Goal: Task Accomplishment & Management: Manage account settings

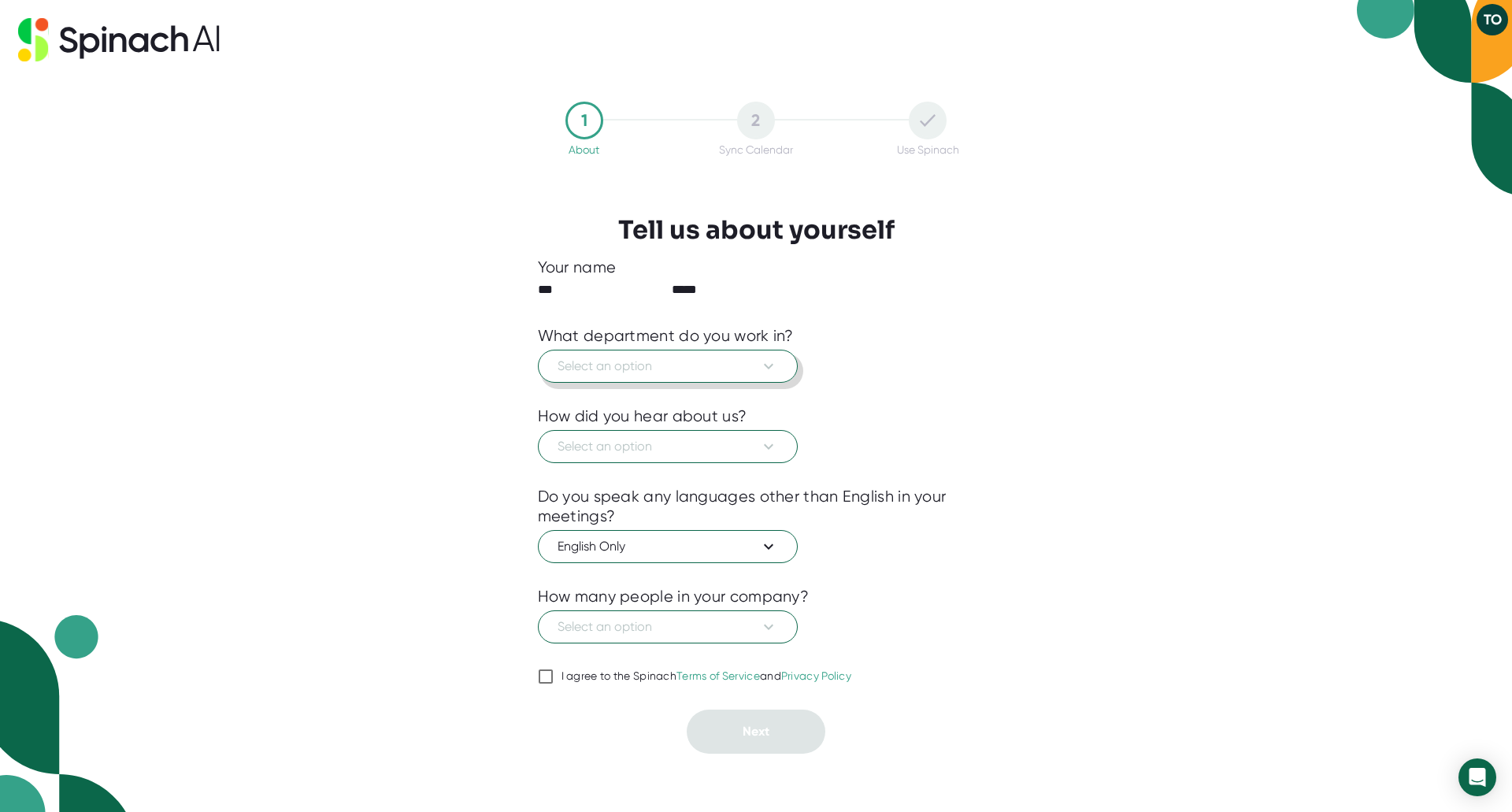
click at [770, 363] on icon at bounding box center [768, 365] width 19 height 19
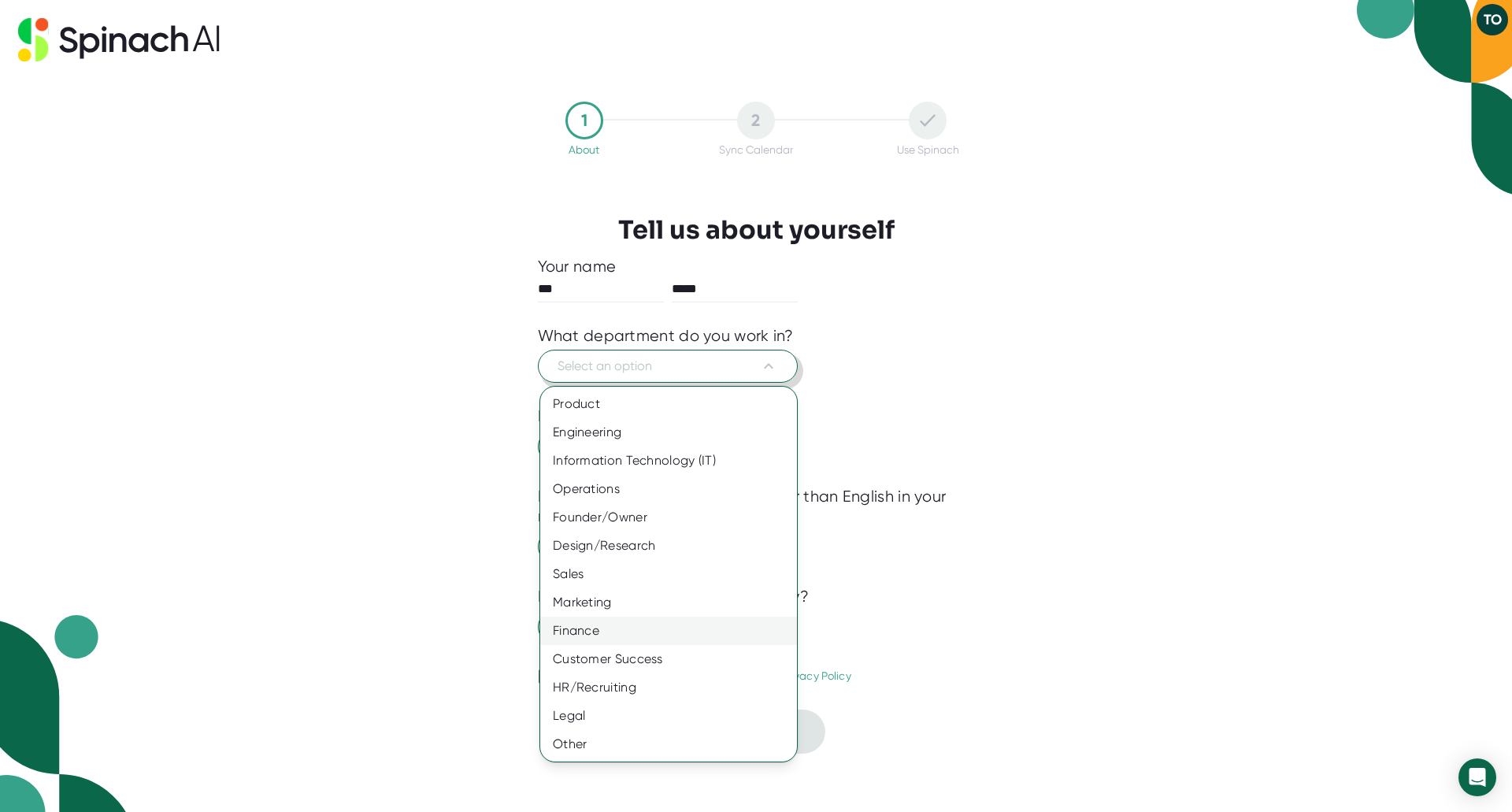
click at [575, 630] on div "Finance" at bounding box center [668, 630] width 257 height 28
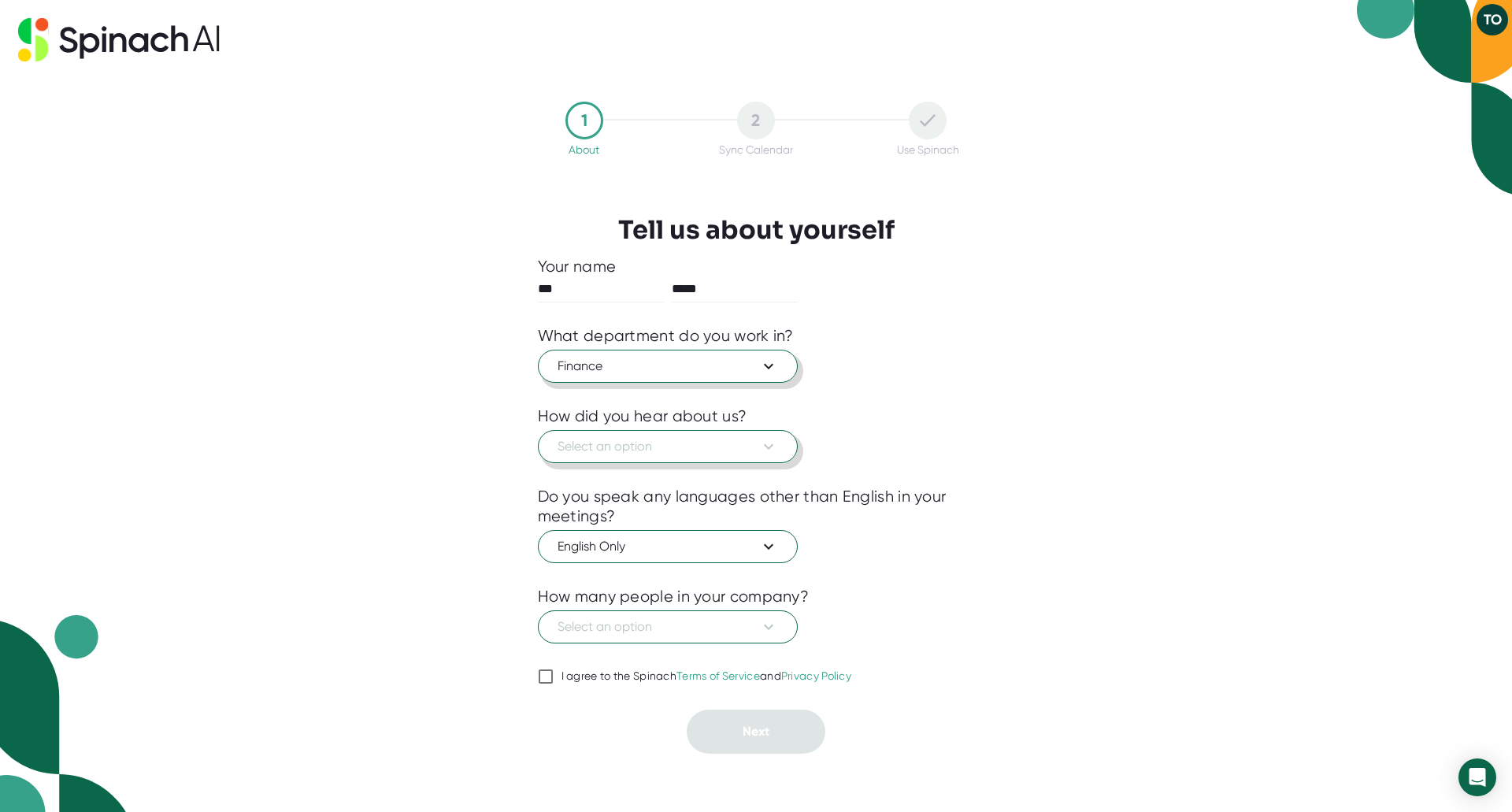
click at [774, 444] on icon at bounding box center [768, 446] width 19 height 19
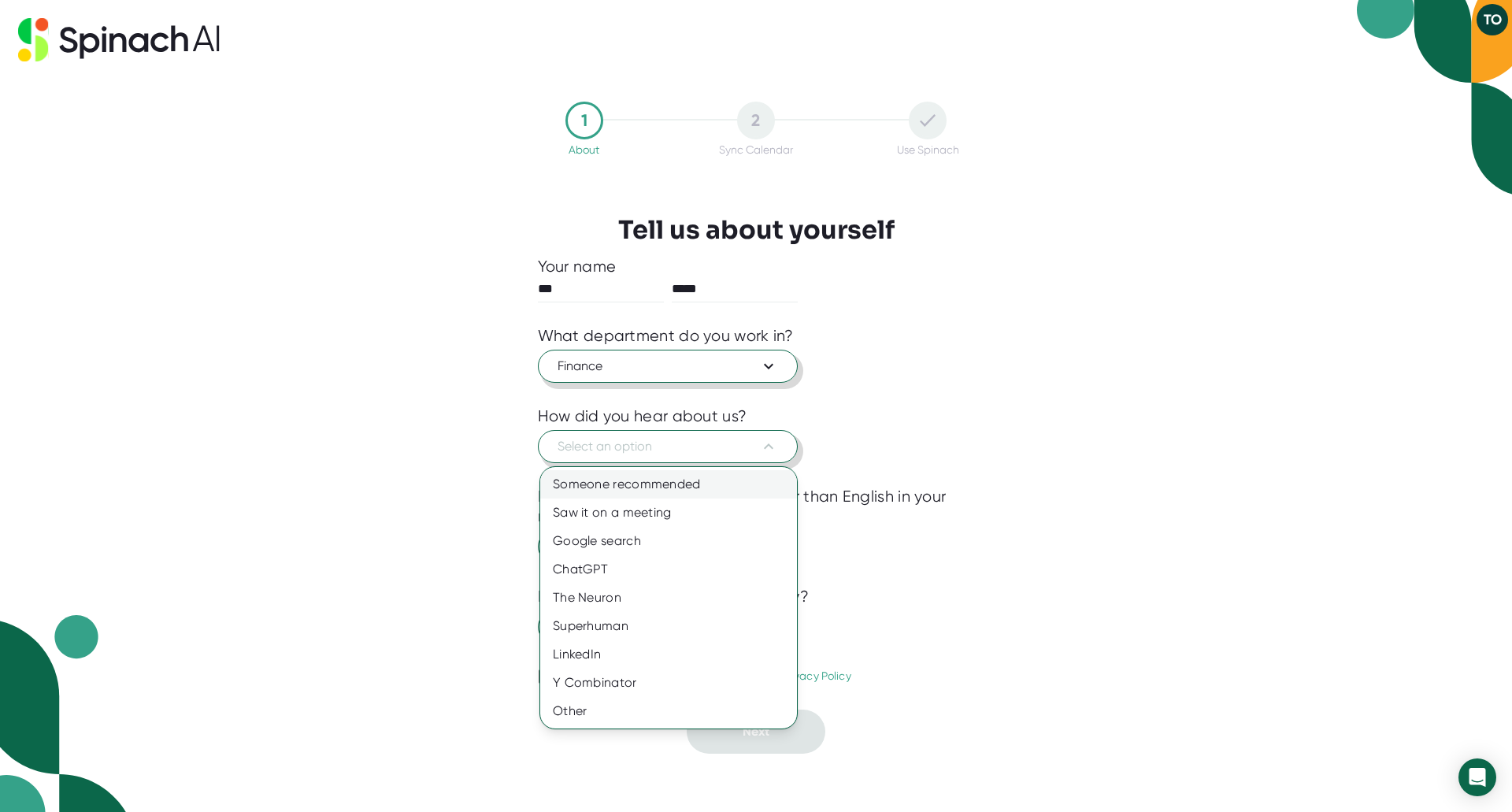
click at [689, 488] on div "Someone recommended" at bounding box center [668, 484] width 257 height 28
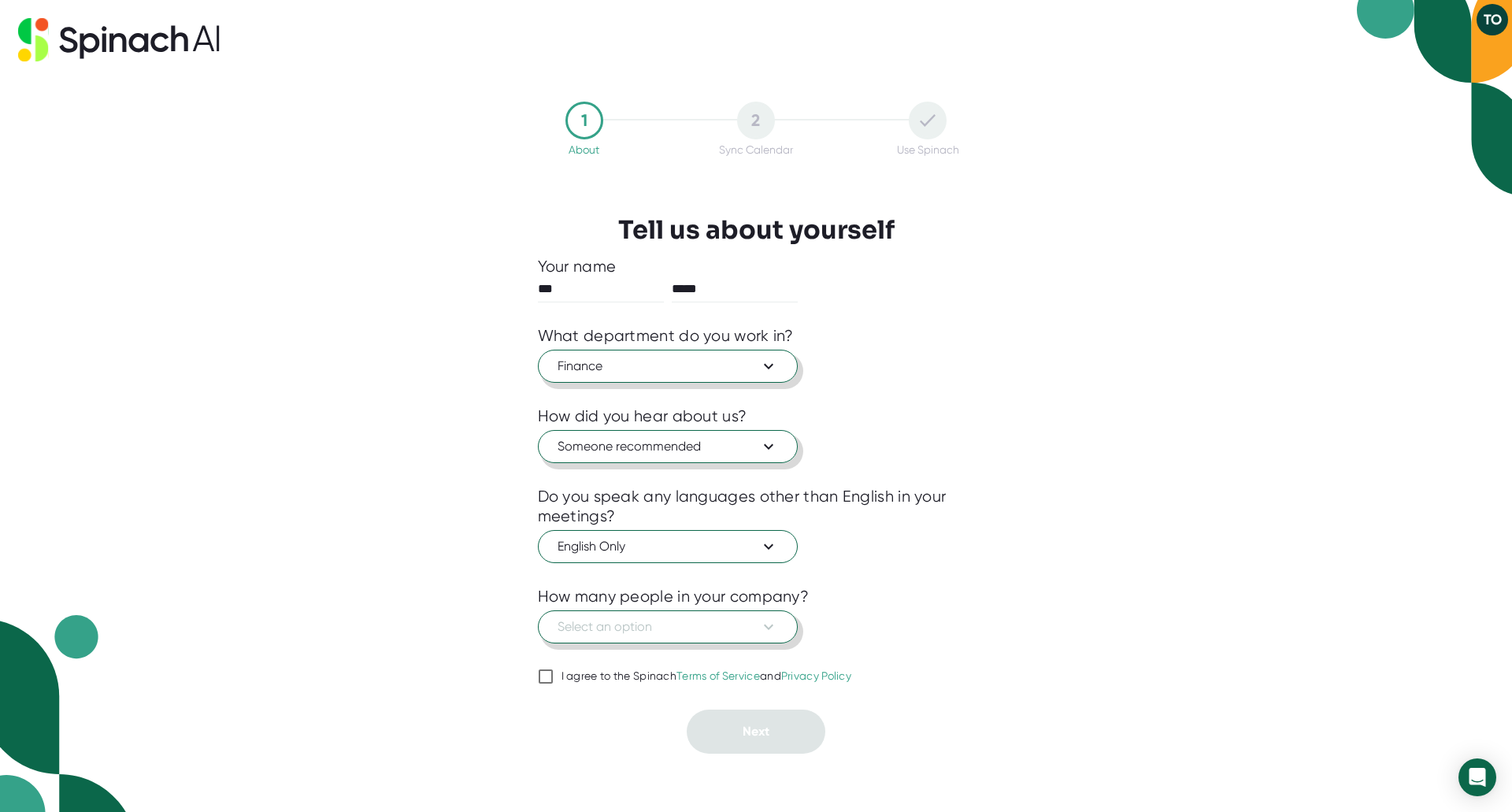
click at [768, 628] on icon at bounding box center [769, 627] width 10 height 6
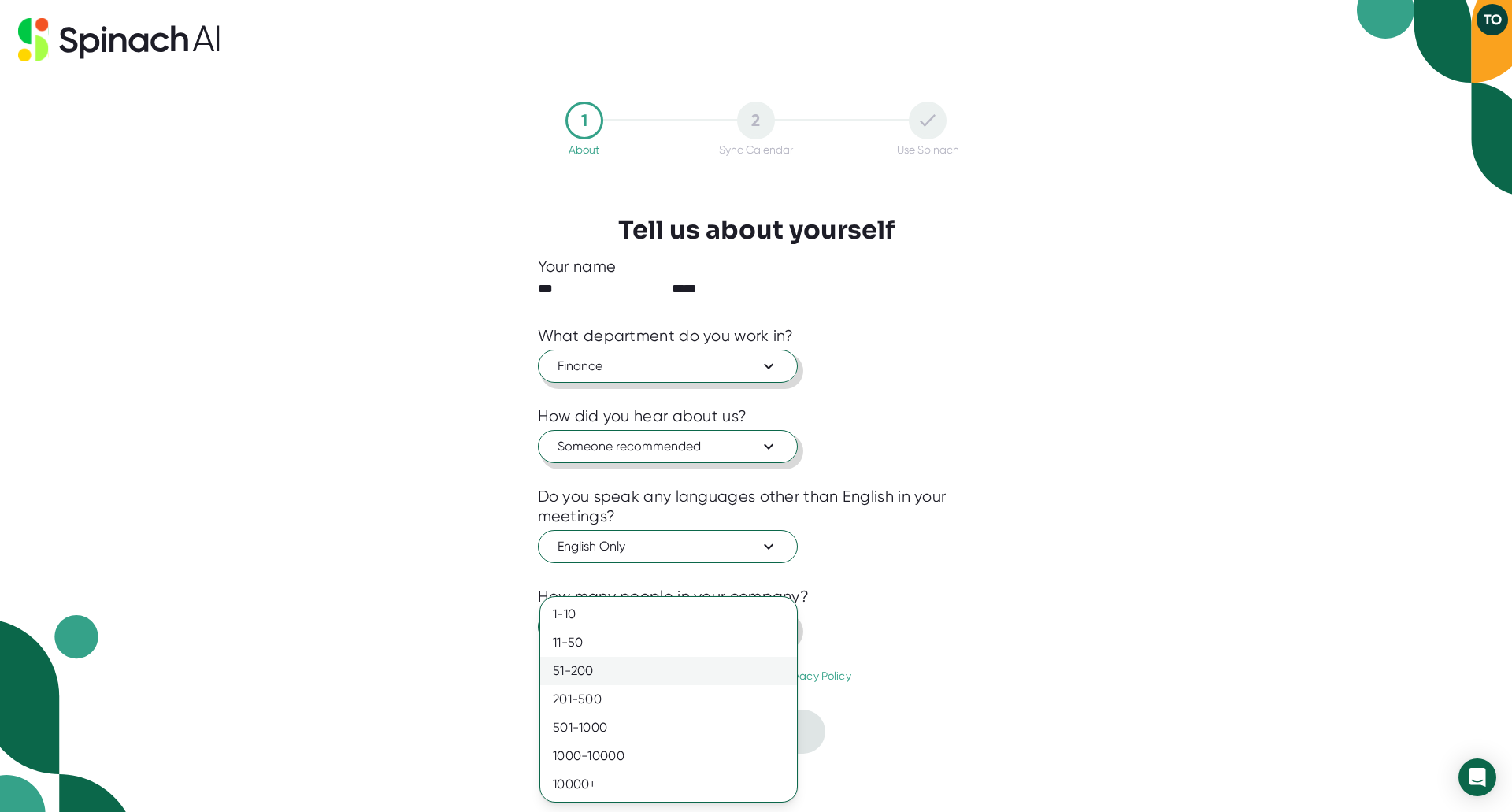
click at [582, 668] on div "51-200" at bounding box center [668, 670] width 257 height 28
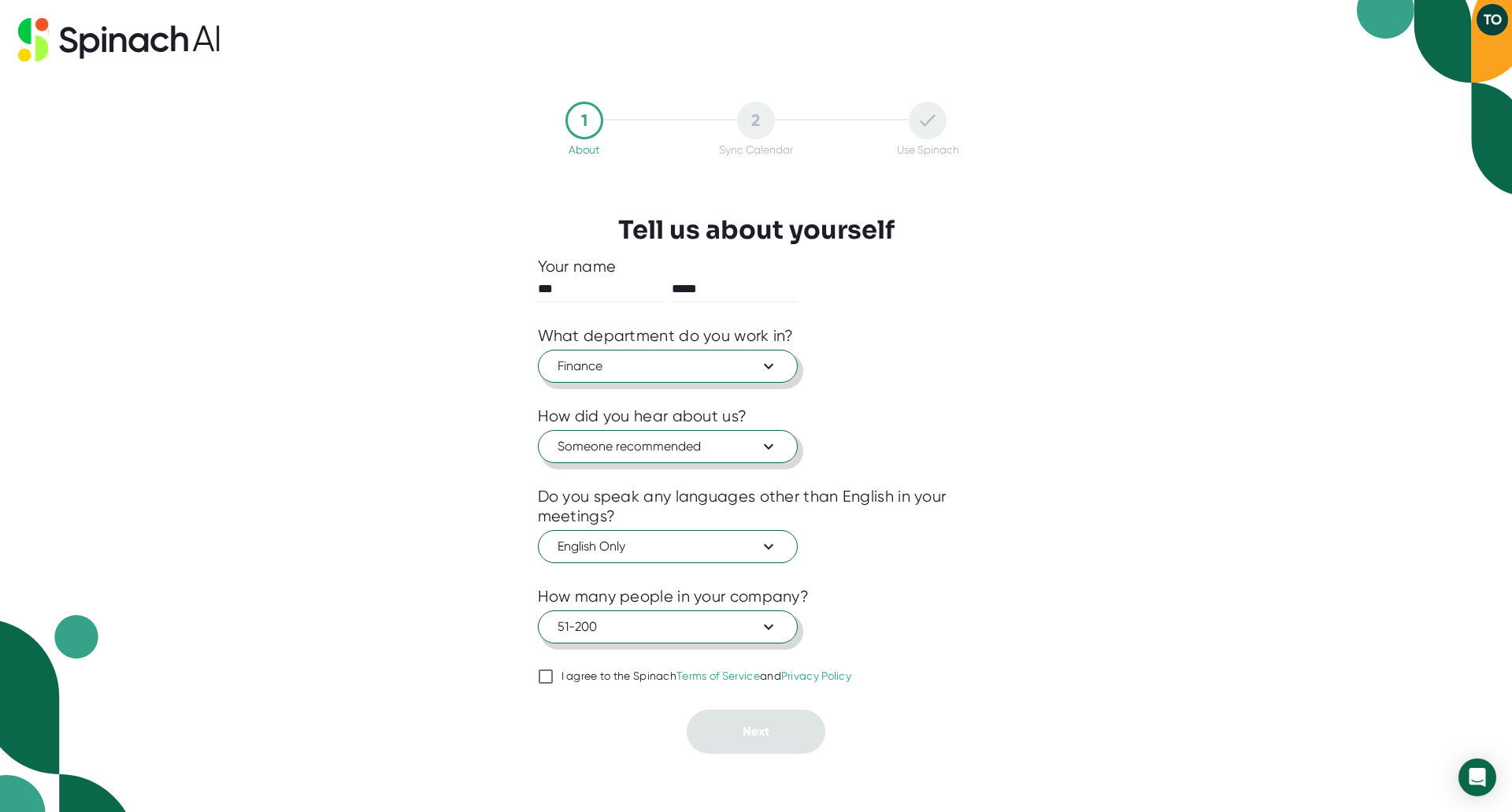
click at [544, 677] on input "I agree to the Spinach Terms of Service and Privacy Policy" at bounding box center [546, 676] width 16 height 19
checkbox input "true"
click at [768, 737] on span "Next" at bounding box center [756, 731] width 26 height 15
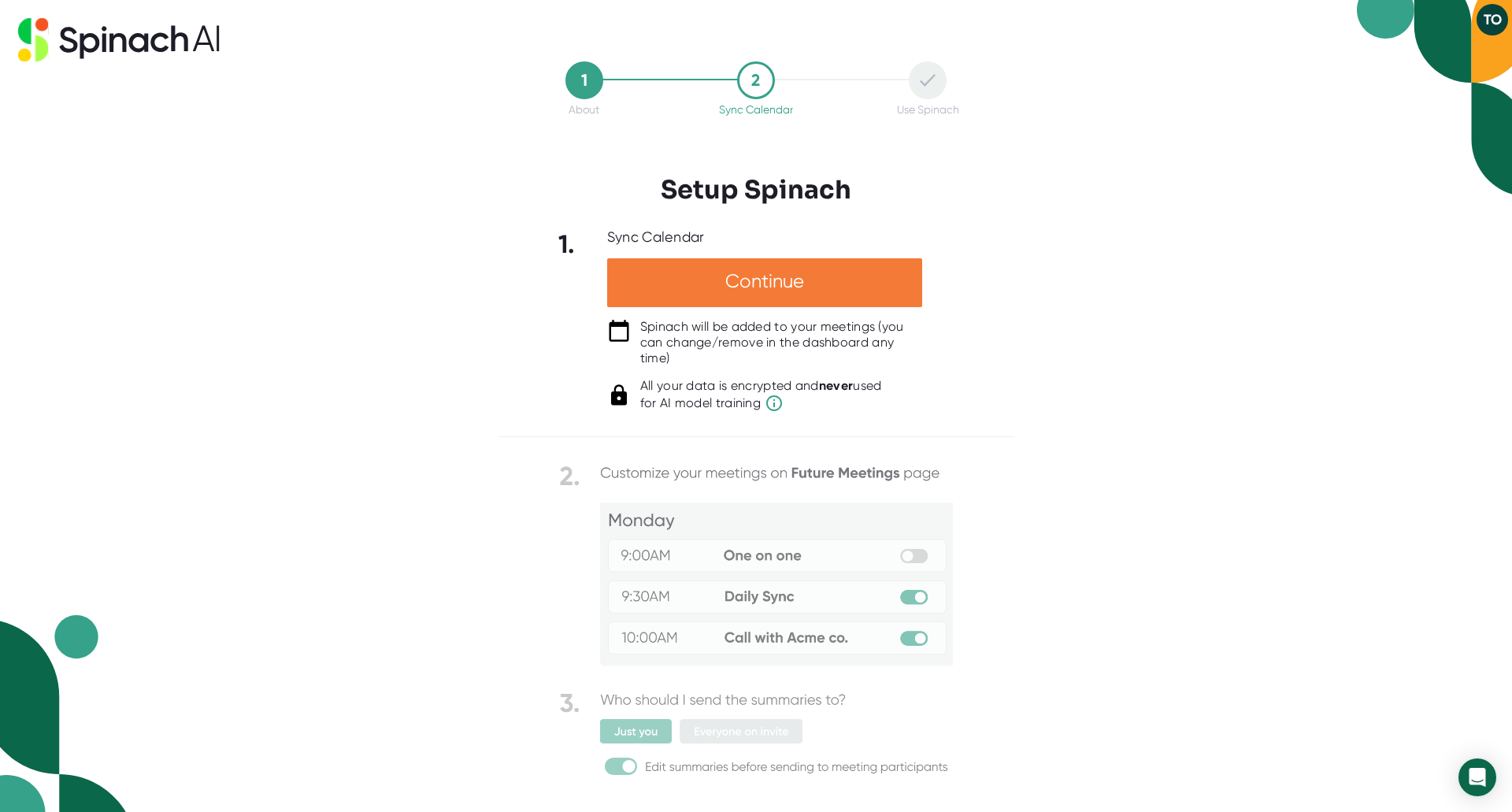
click at [756, 286] on div "Continue" at bounding box center [764, 283] width 315 height 49
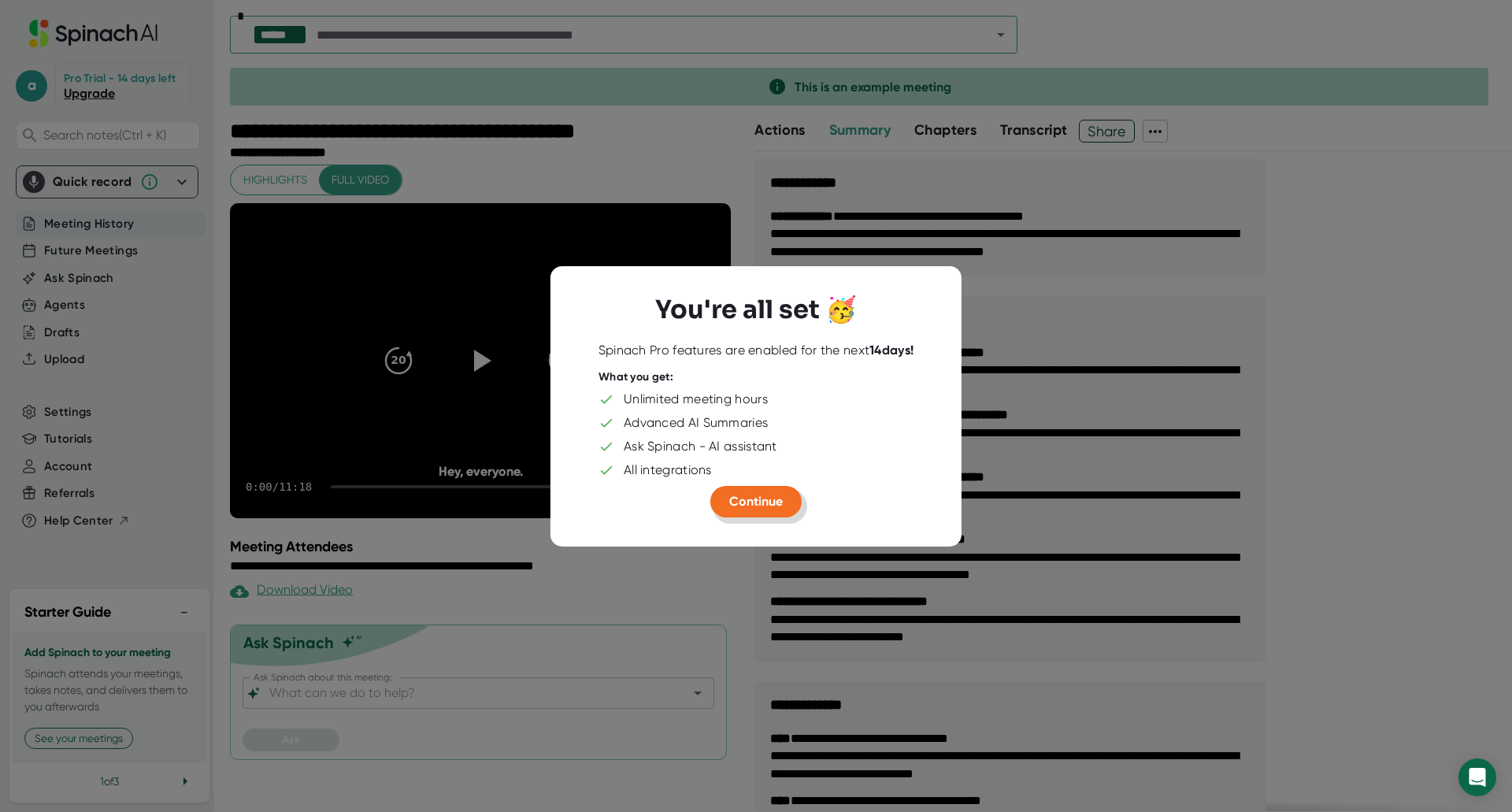
click at [753, 504] on span "Continue" at bounding box center [756, 501] width 54 height 15
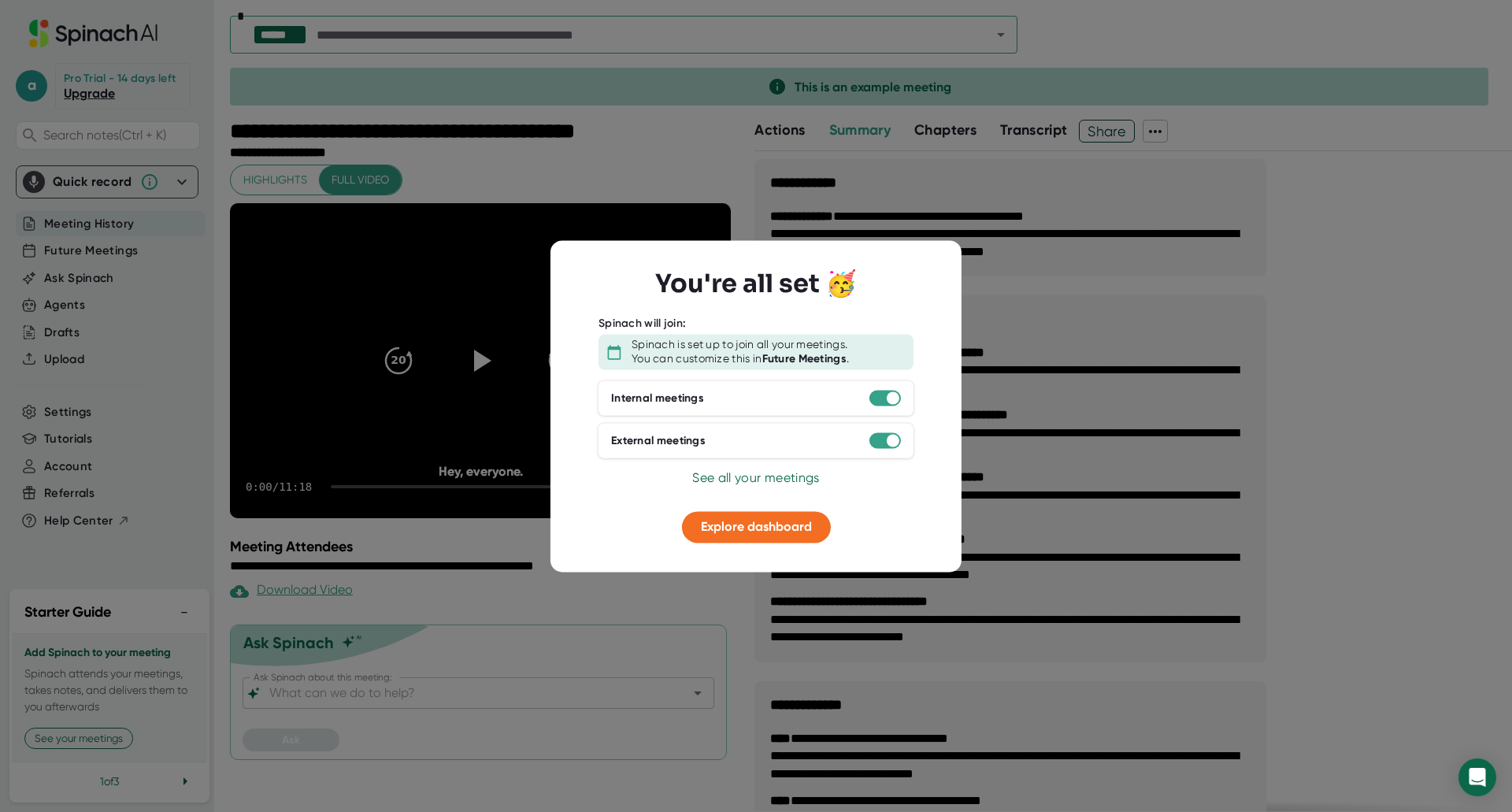
click at [741, 479] on span "See all your meetings" at bounding box center [755, 478] width 126 height 15
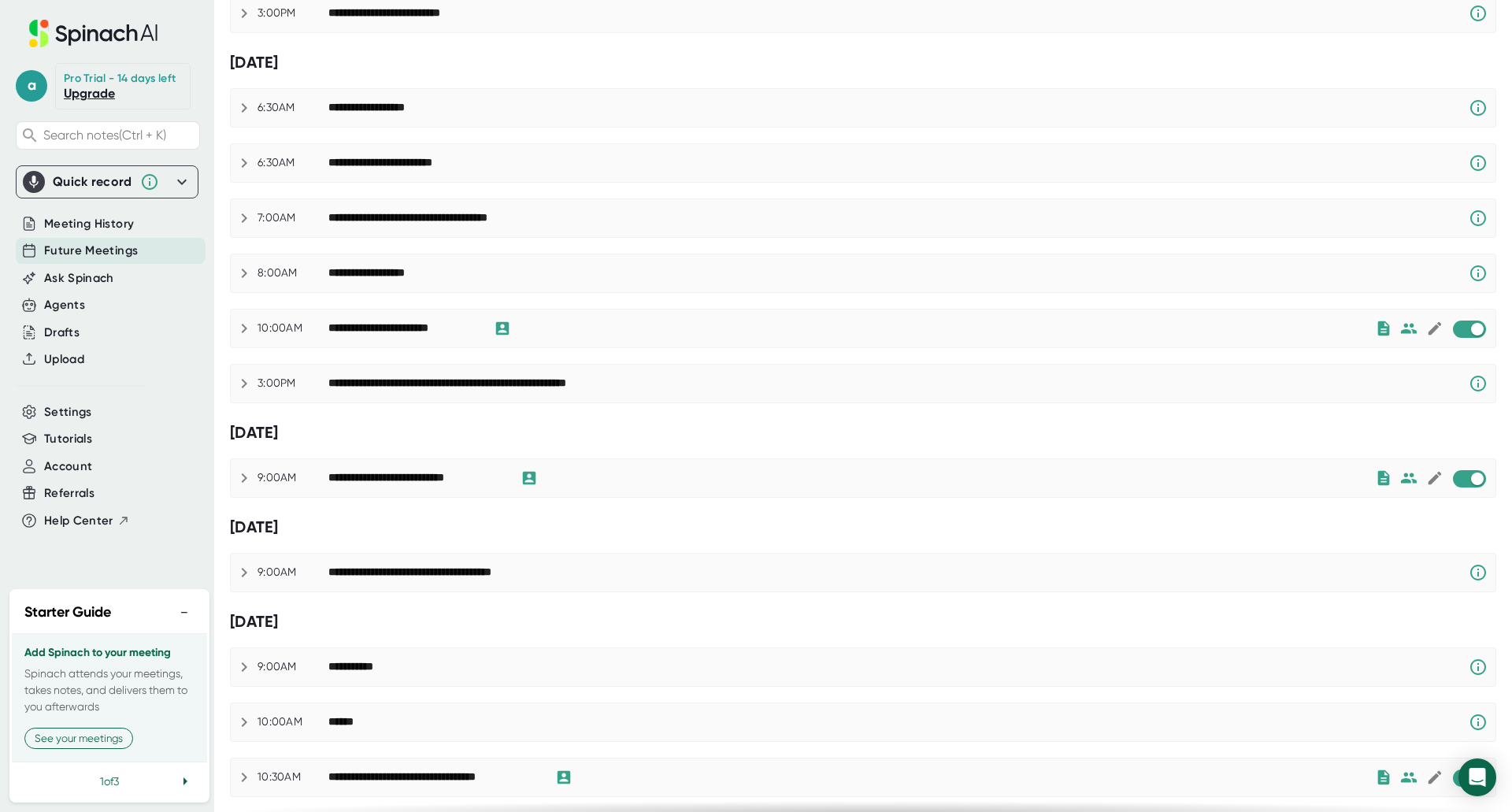
scroll to position [682, 0]
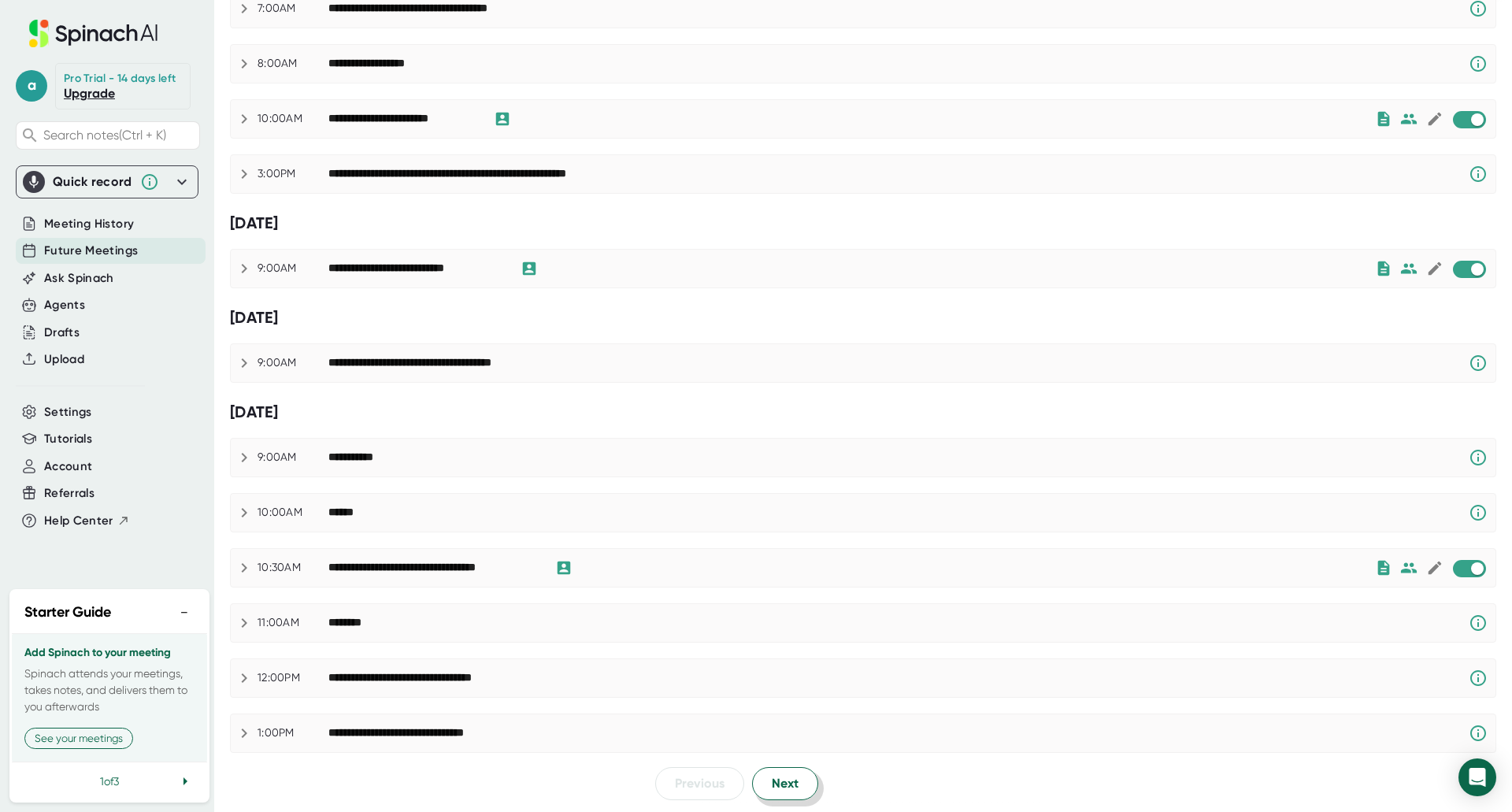
click at [781, 785] on span "Next" at bounding box center [785, 783] width 26 height 19
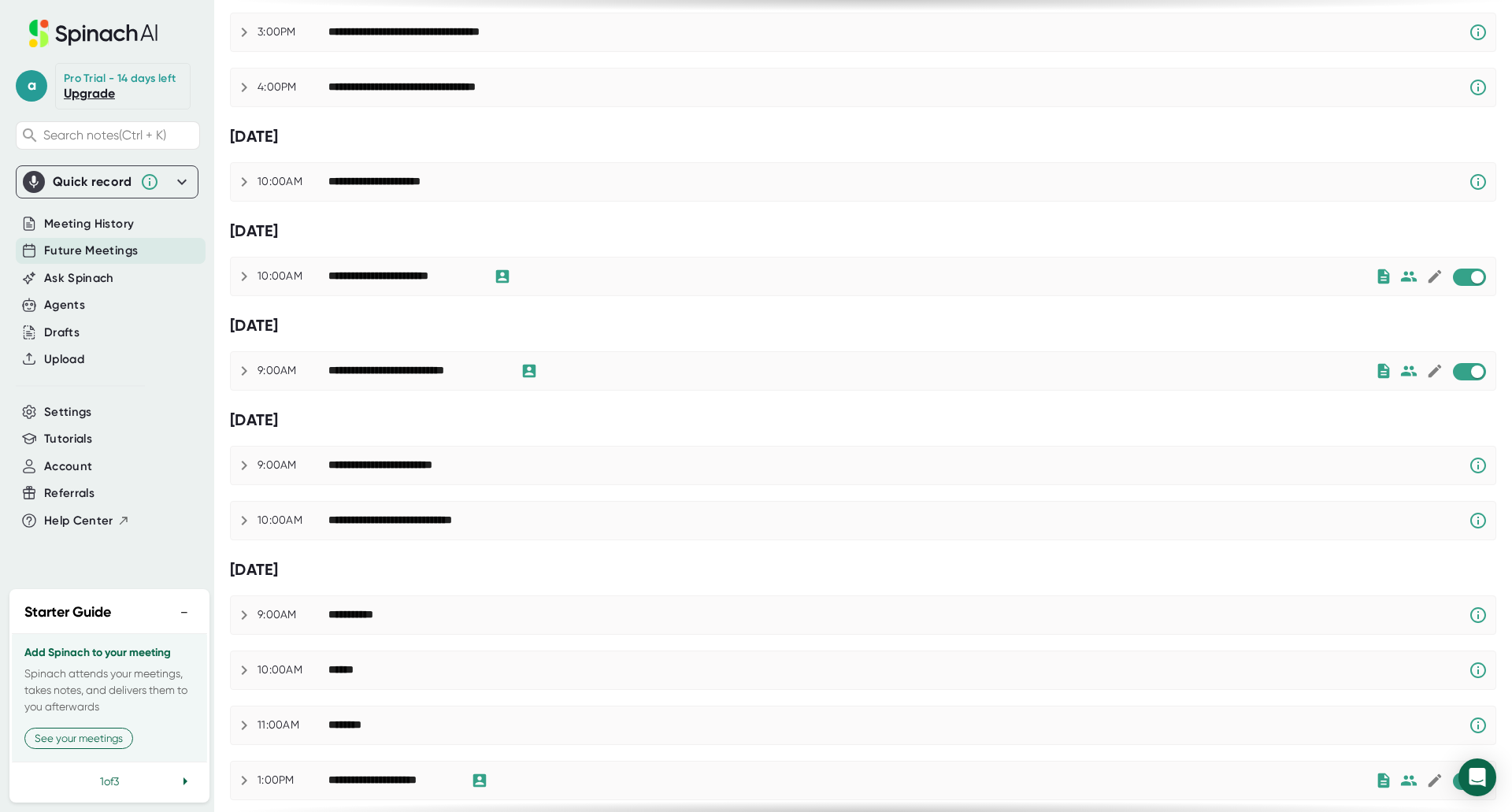
scroll to position [0, 0]
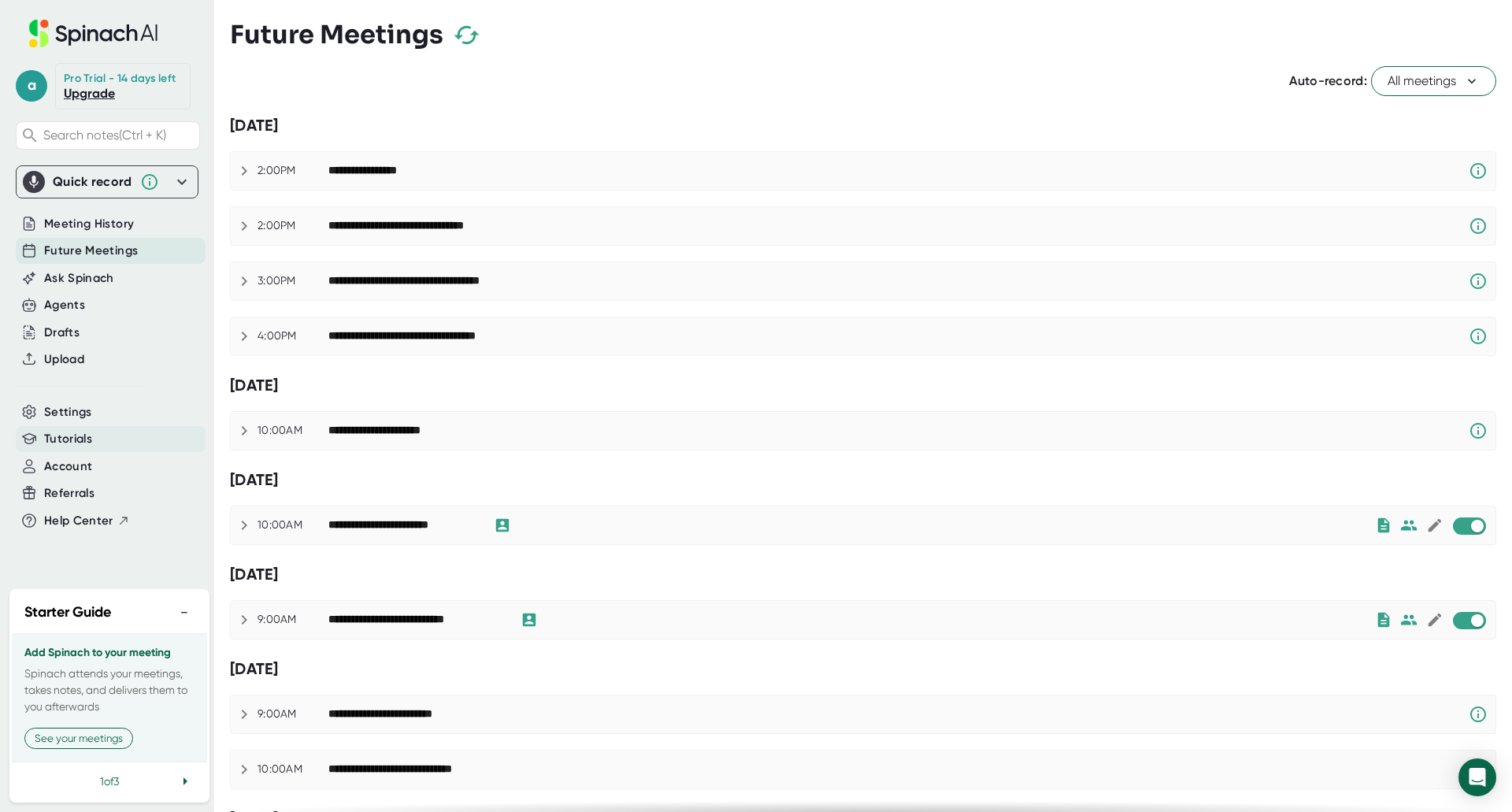
click at [62, 438] on span "Tutorials" at bounding box center [68, 439] width 48 height 18
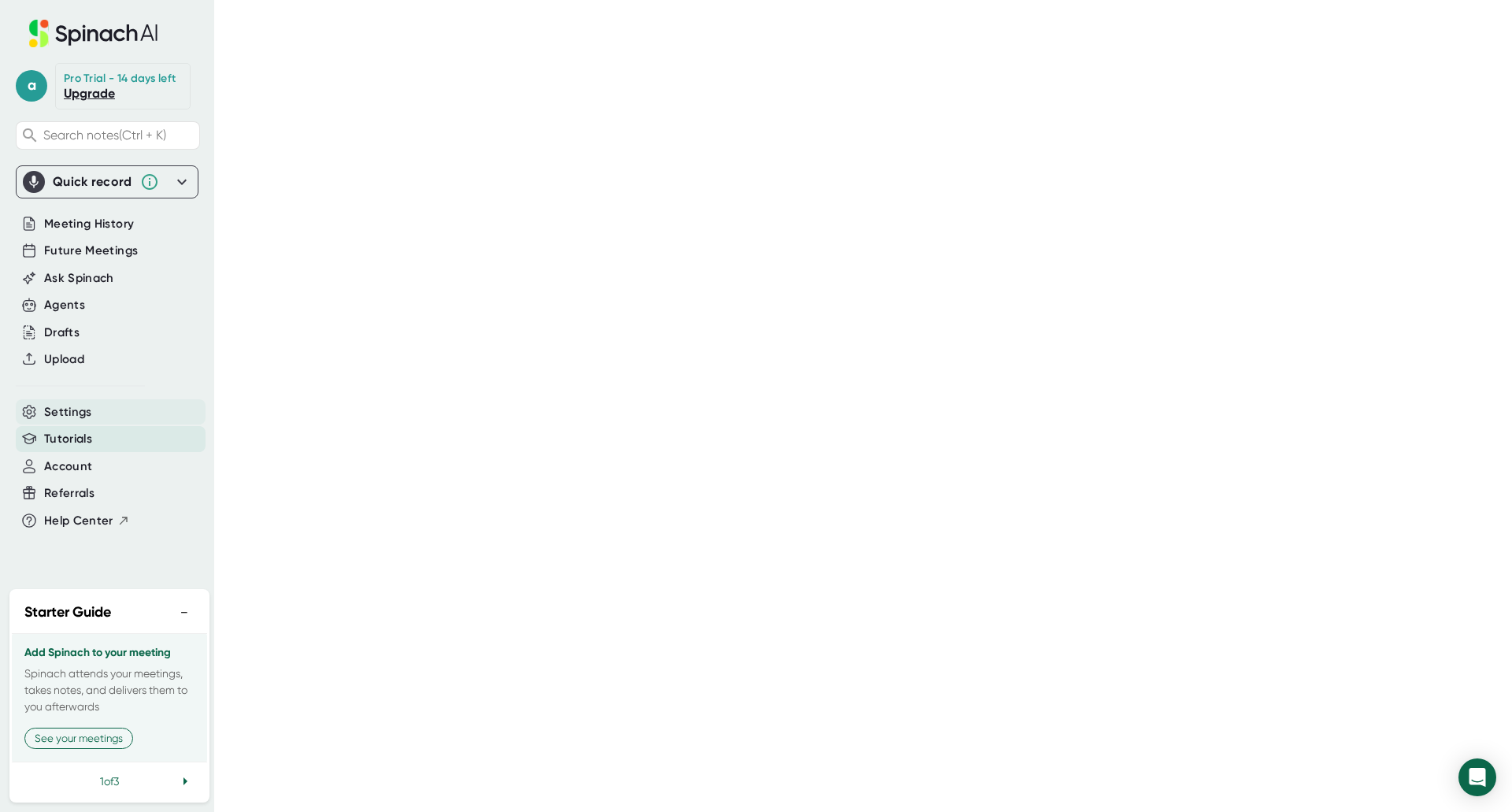
click at [62, 409] on span "Settings" at bounding box center [68, 412] width 48 height 18
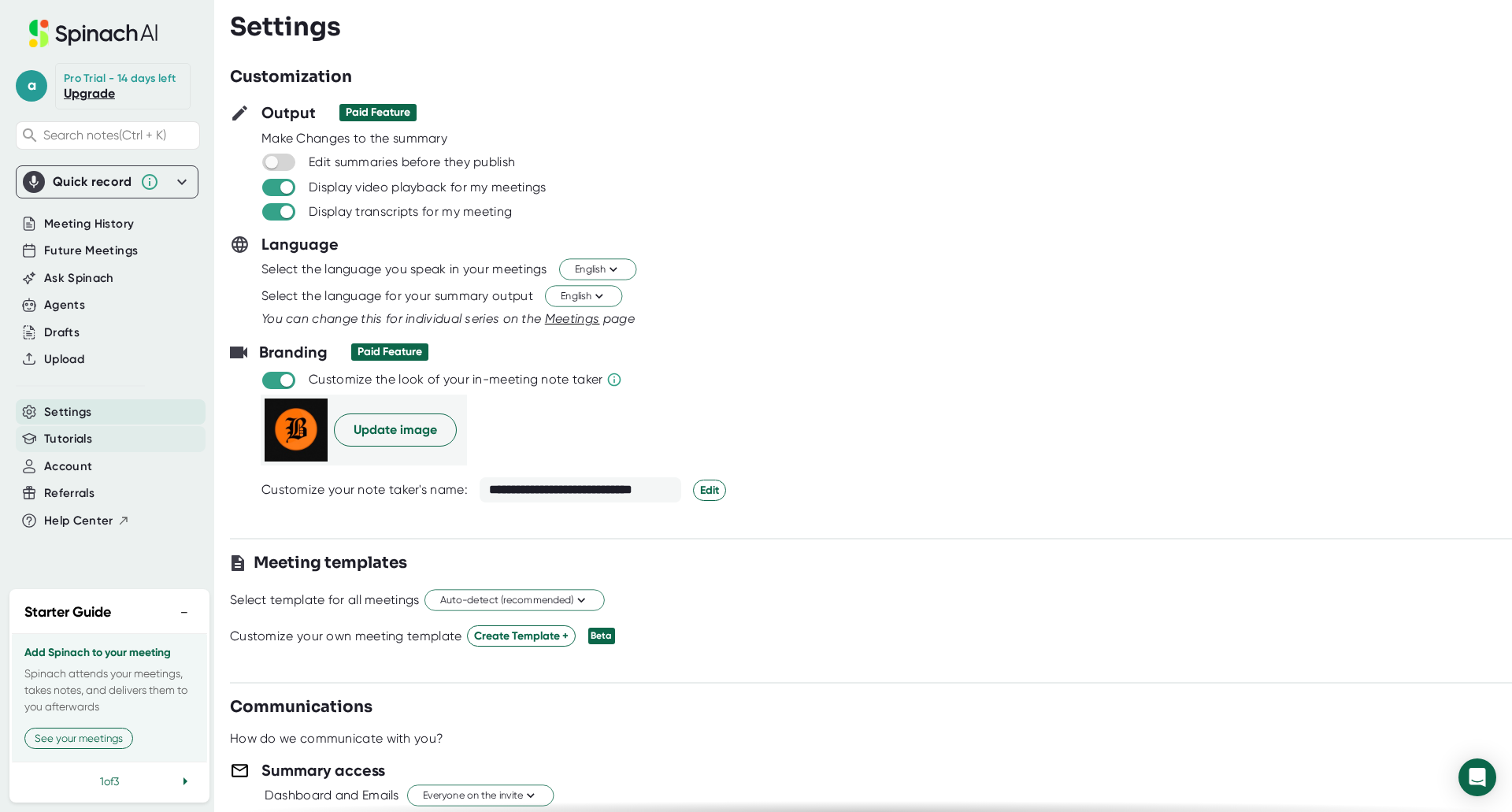
click at [72, 433] on span "Tutorials" at bounding box center [68, 439] width 48 height 18
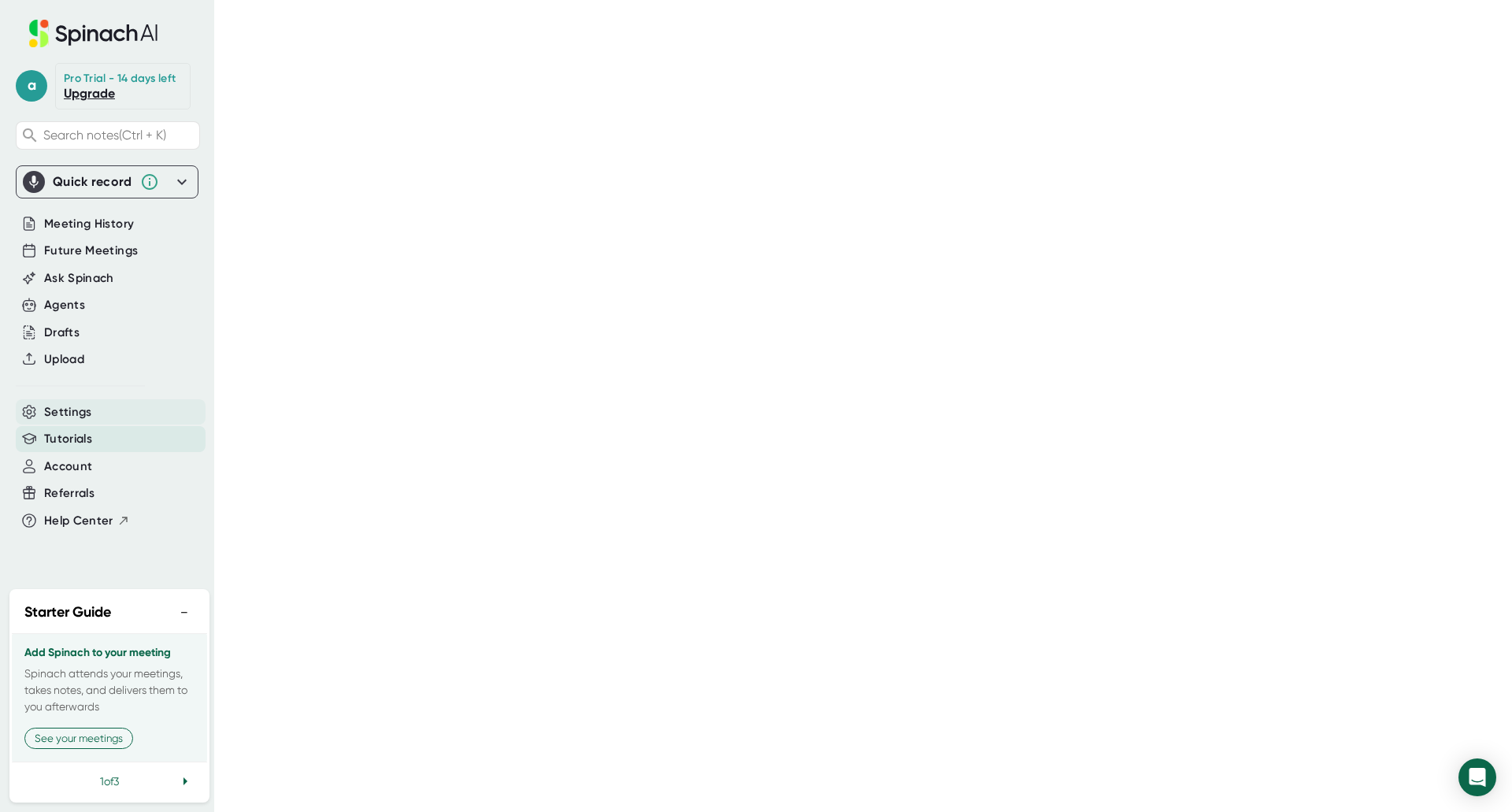
click at [56, 415] on span "Settings" at bounding box center [68, 412] width 48 height 18
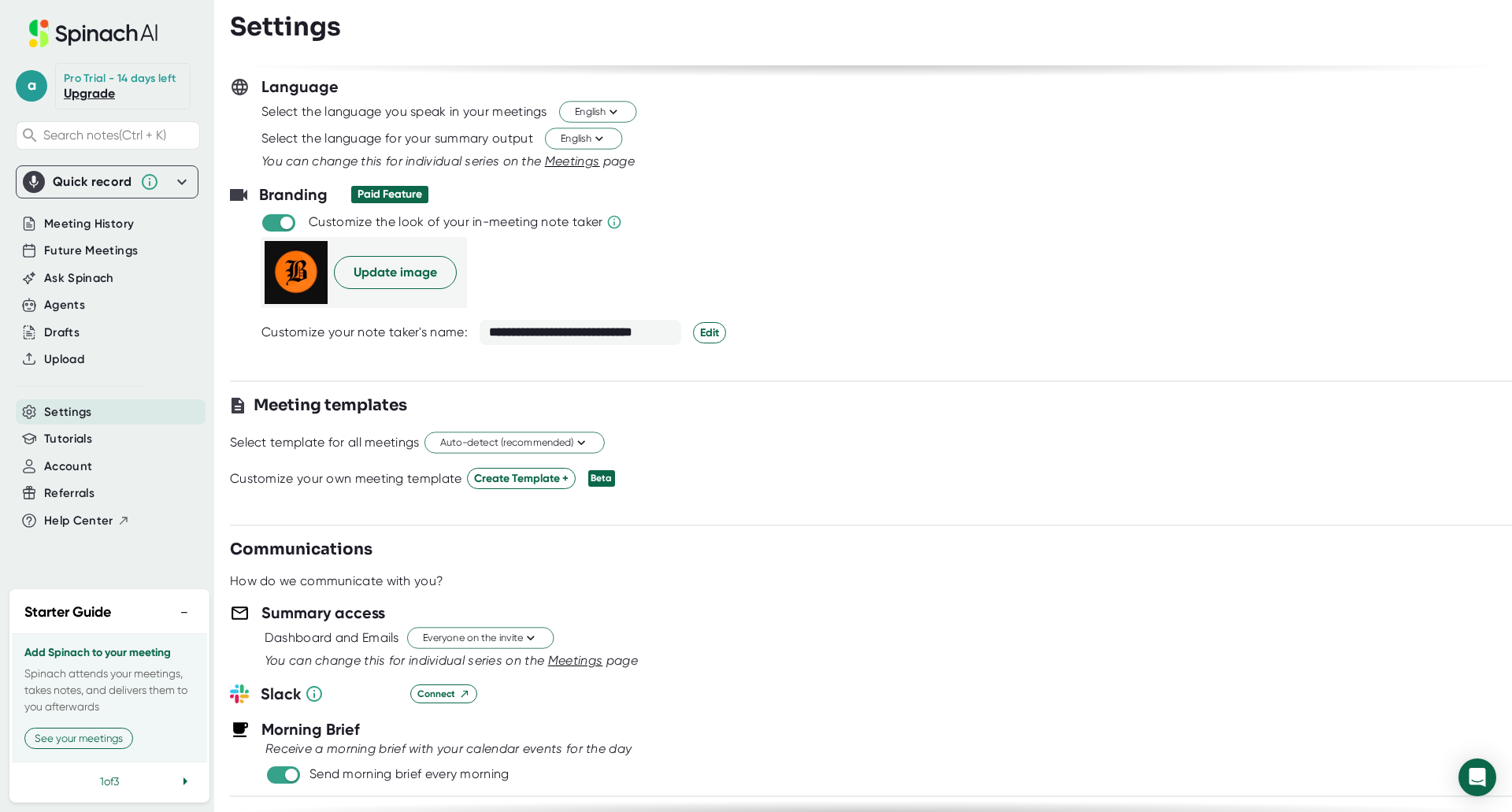
scroll to position [236, 0]
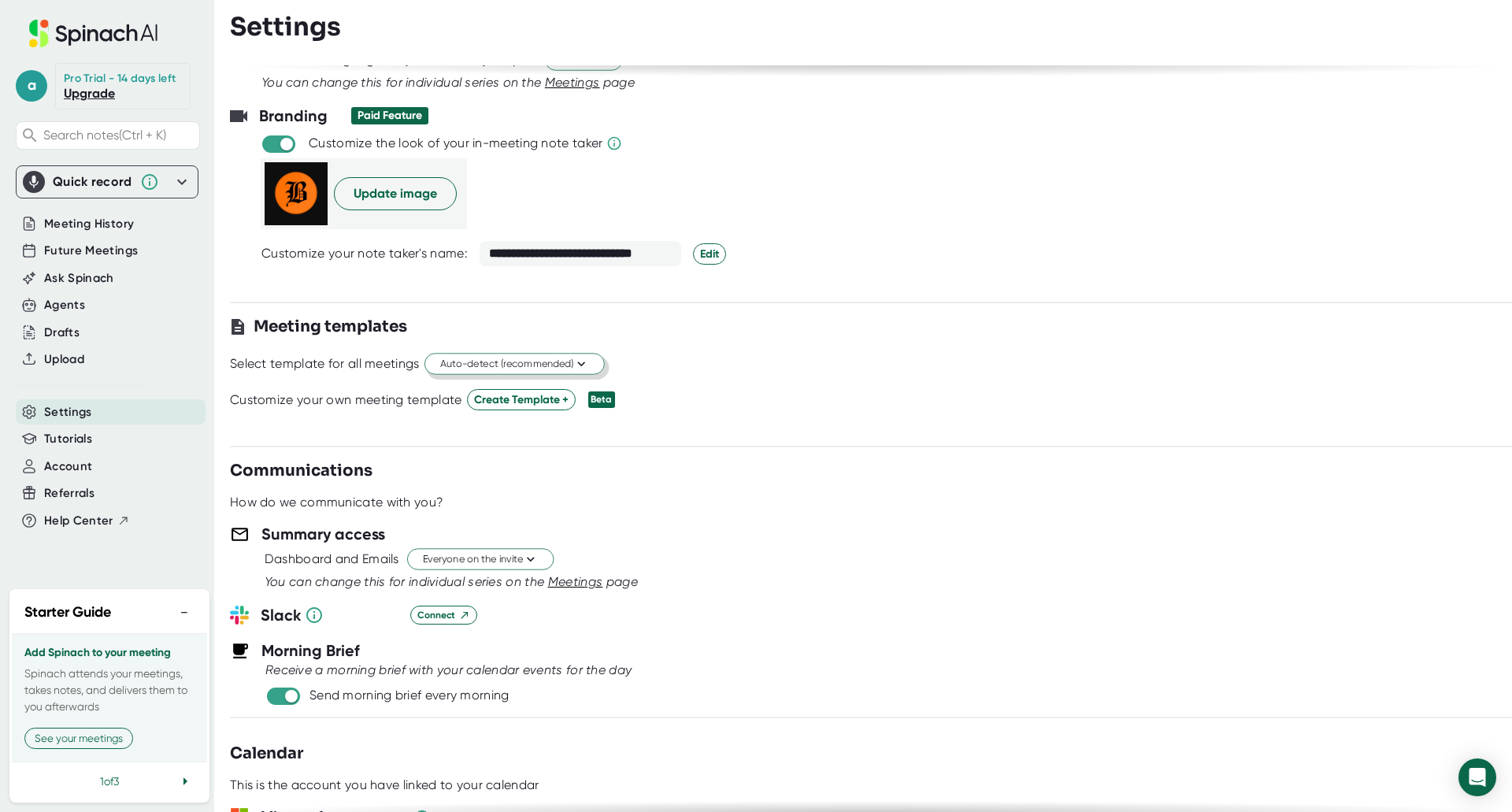
click at [587, 364] on icon at bounding box center [580, 363] width 15 height 15
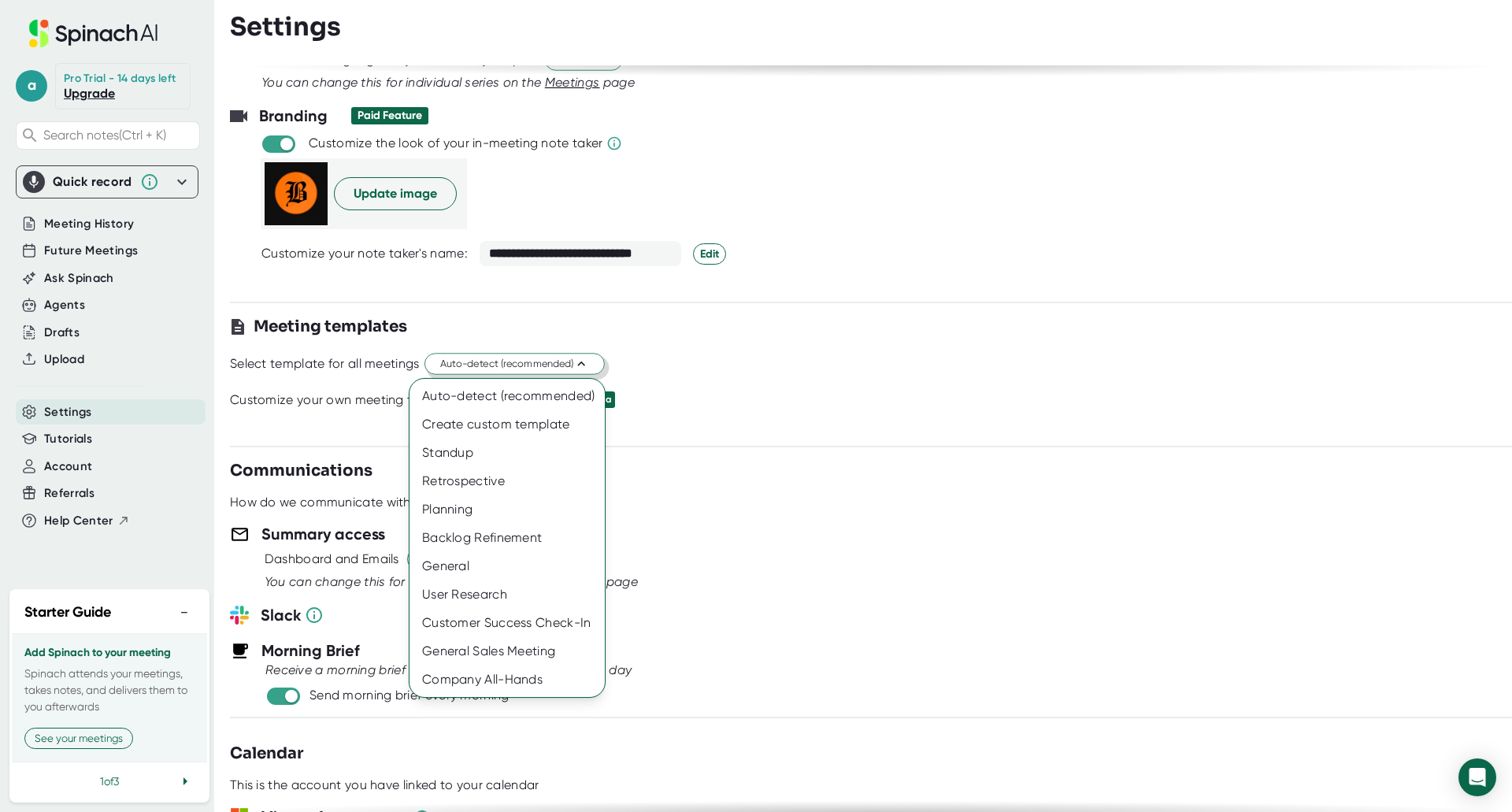
click at [587, 364] on div at bounding box center [756, 406] width 1512 height 812
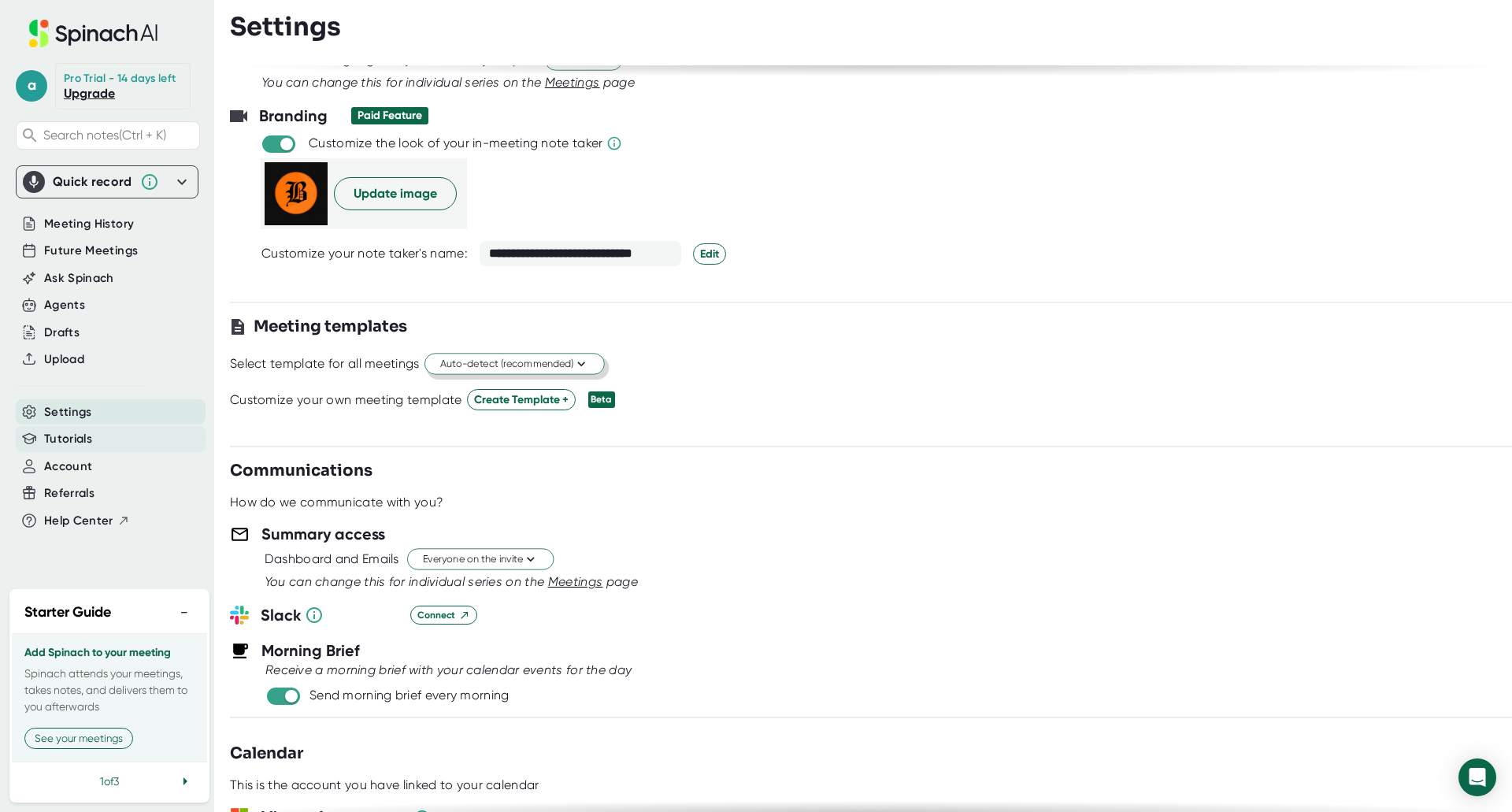
click at [67, 442] on span "Tutorials" at bounding box center [68, 439] width 48 height 18
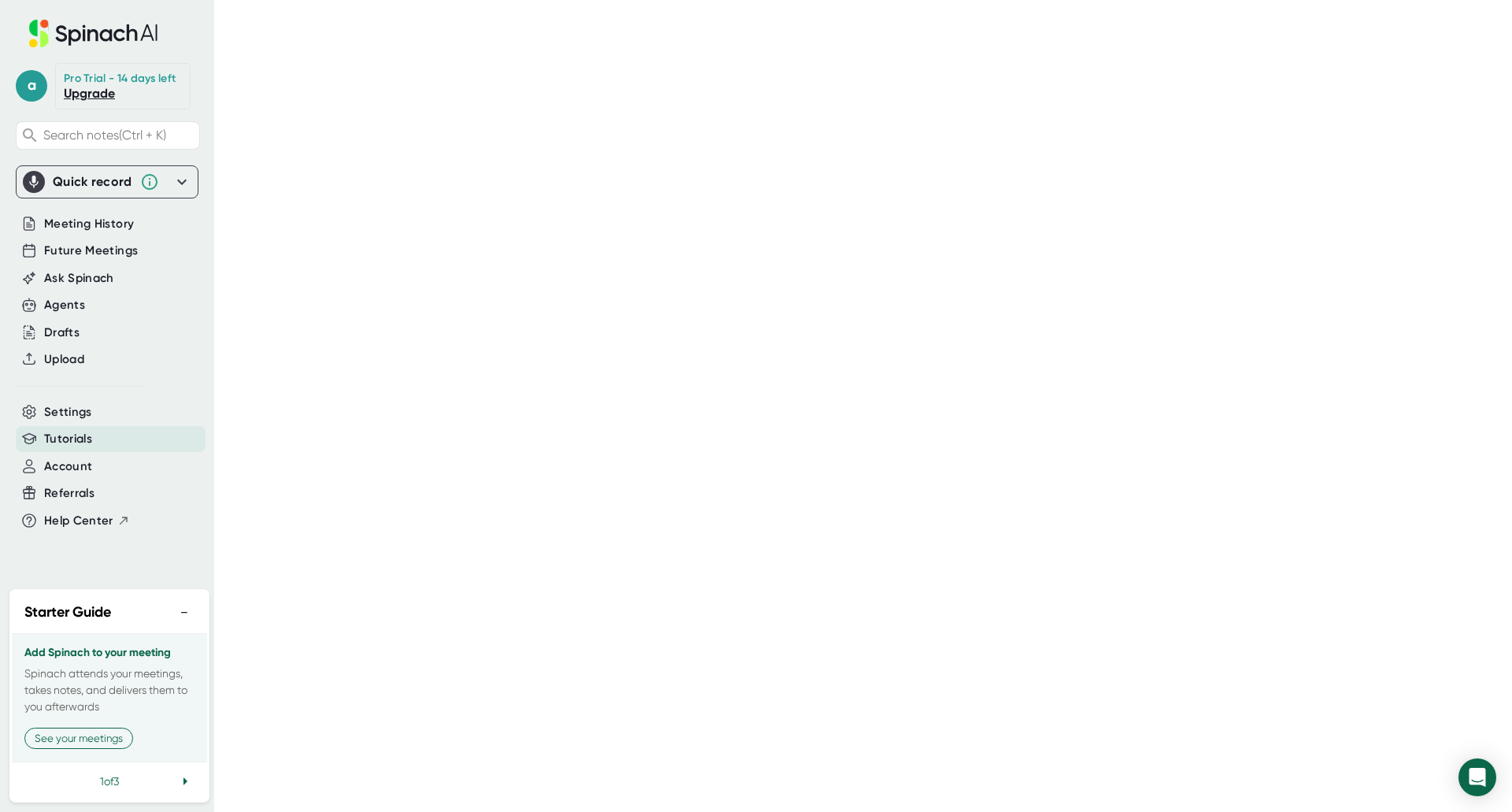
click at [97, 92] on link "Upgrade" at bounding box center [89, 93] width 51 height 15
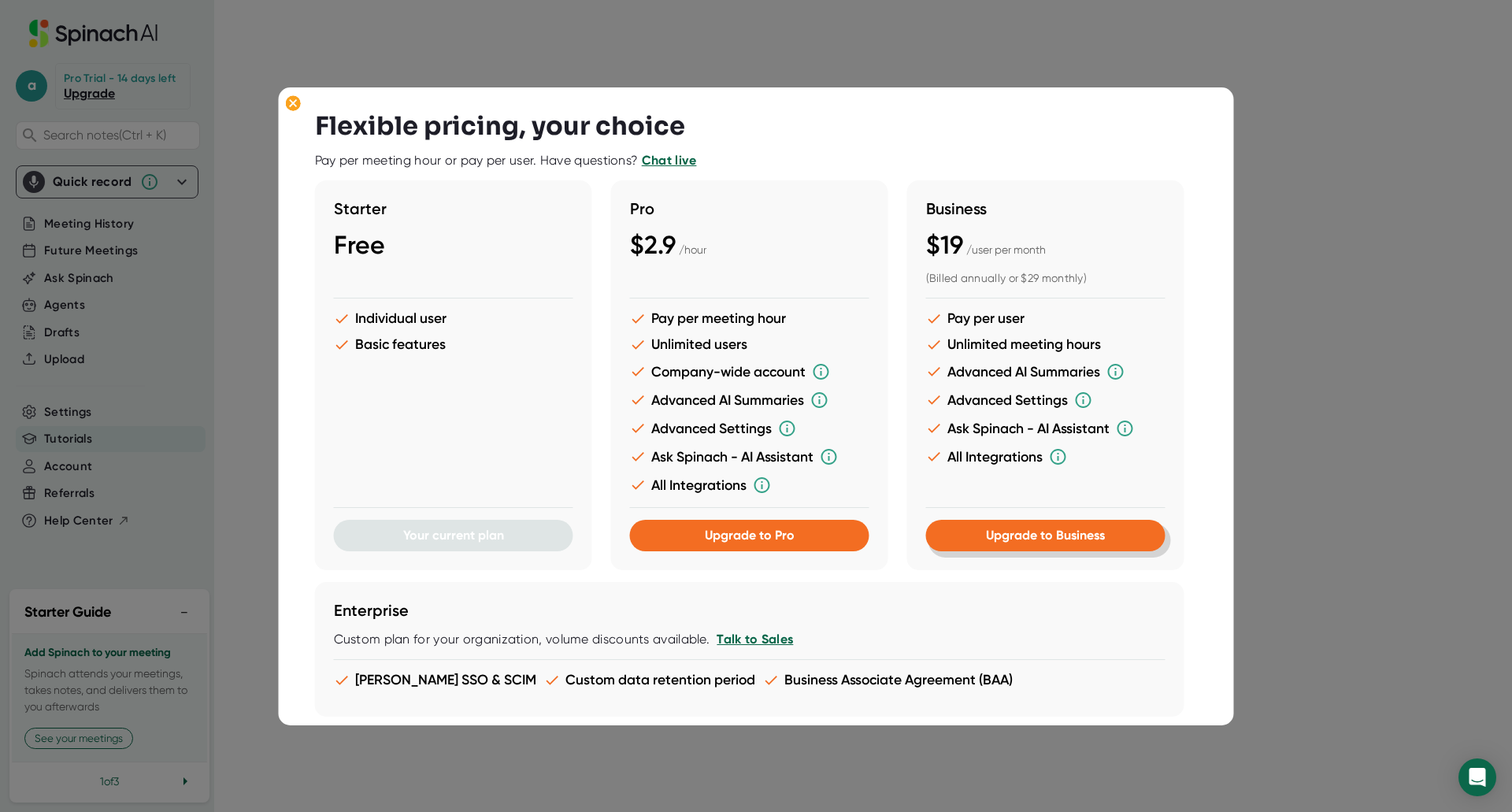
click at [1048, 534] on span "Upgrade to Business" at bounding box center [1045, 535] width 119 height 15
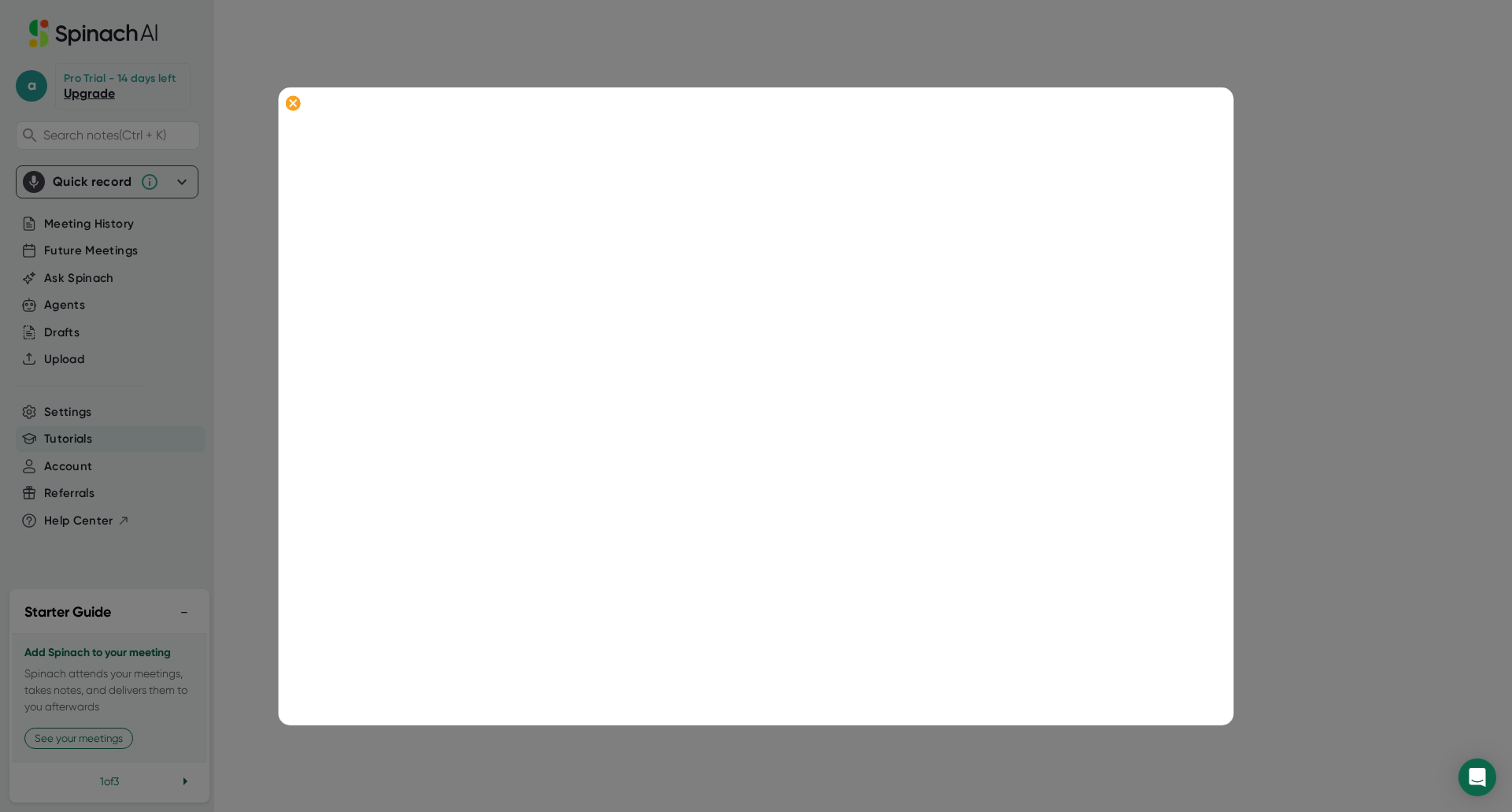
scroll to position [142, 0]
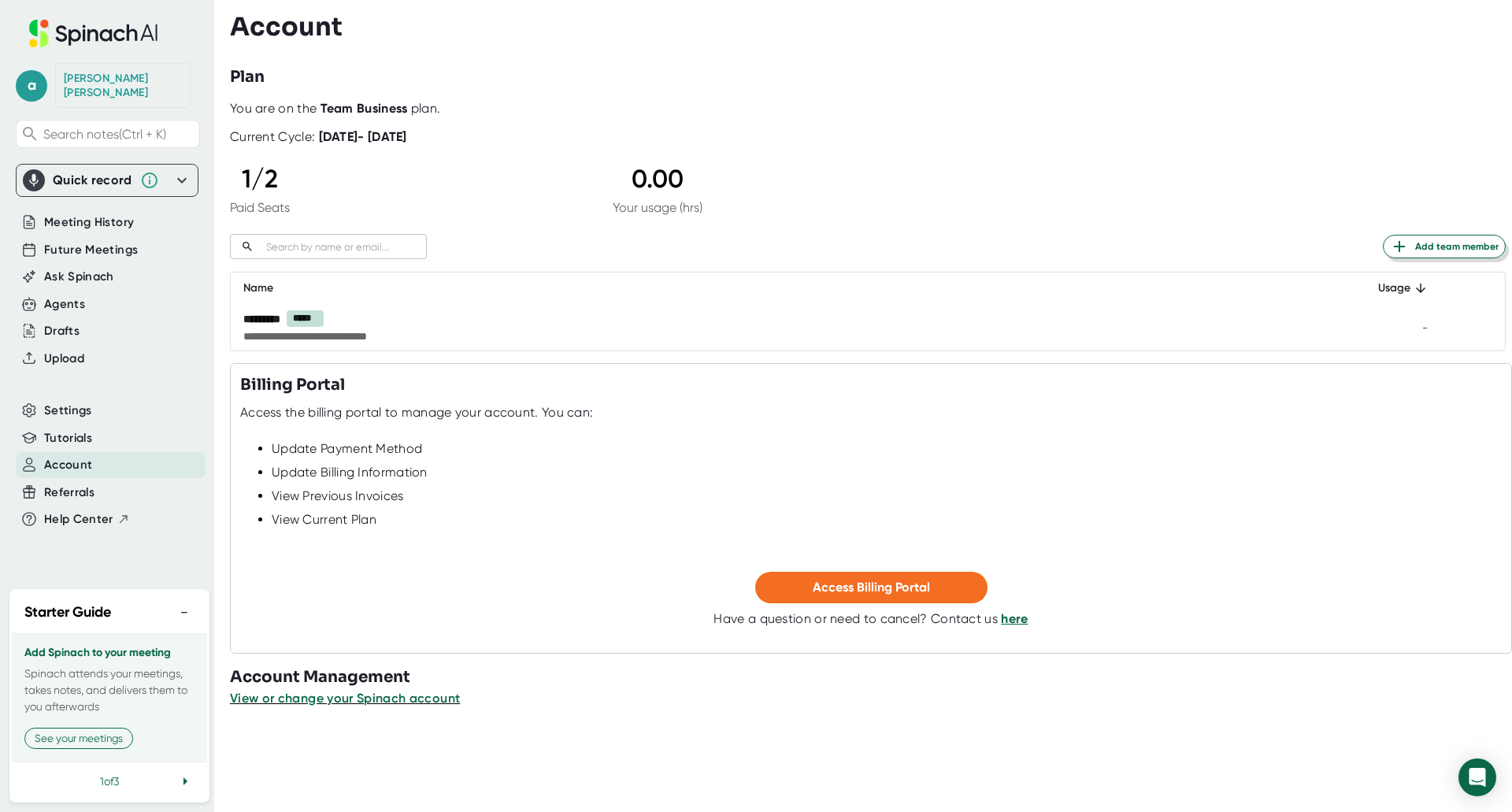
click at [1409, 243] on span "Add team member" at bounding box center [1444, 246] width 109 height 19
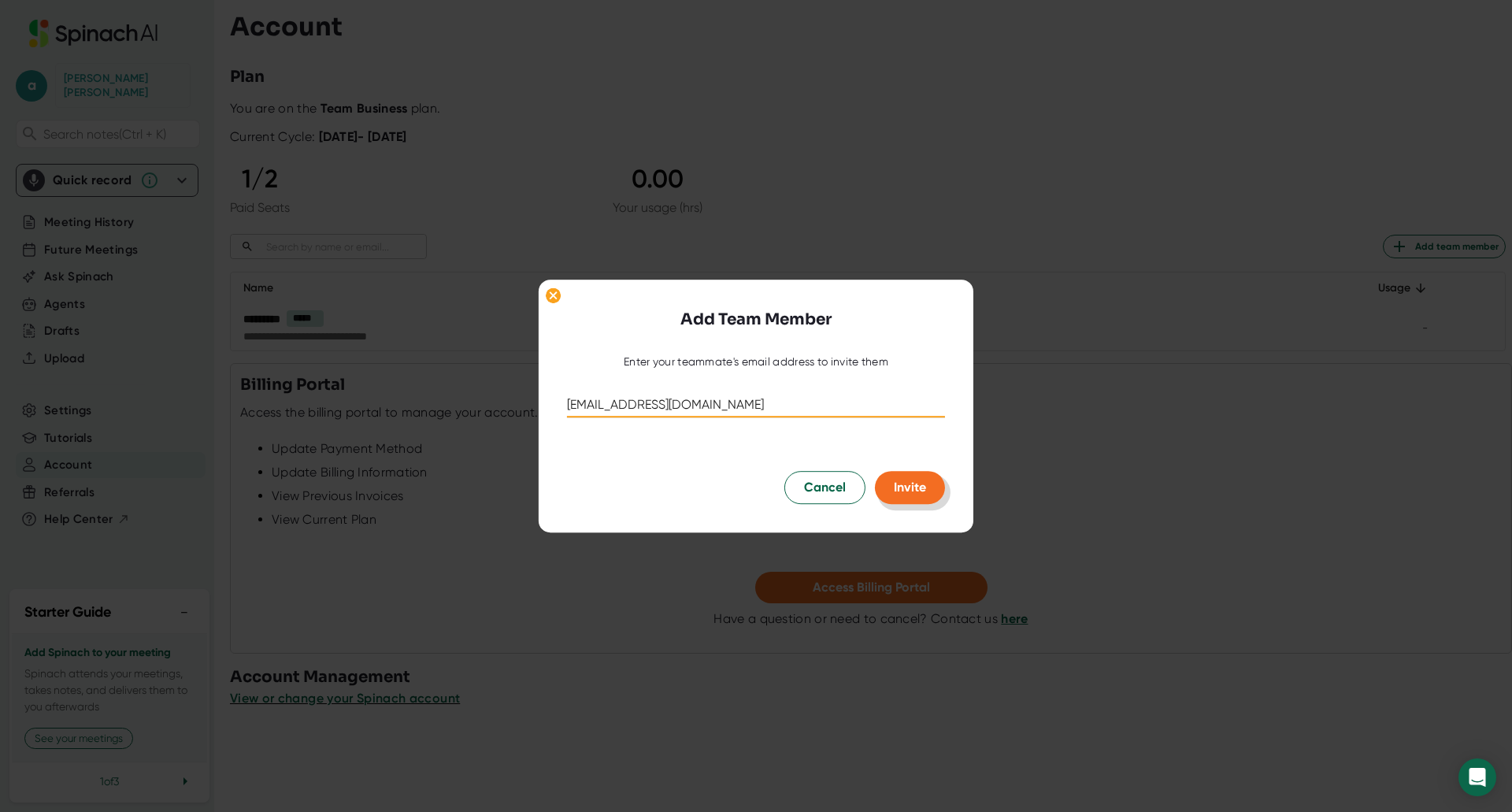
type input "brodyb@baxterbuilders.net"
click at [919, 487] on span "Invite" at bounding box center [909, 486] width 32 height 15
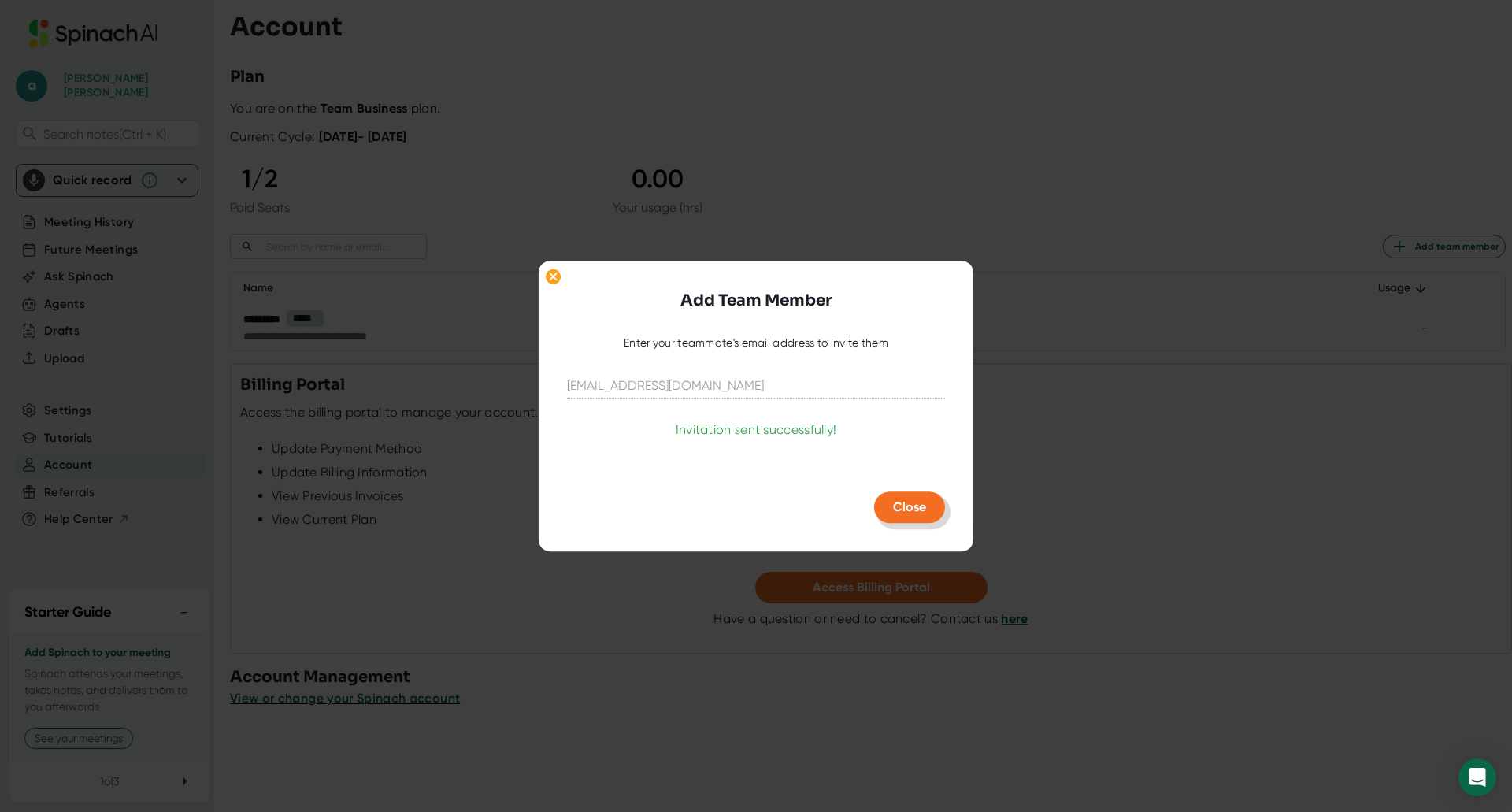
click at [917, 506] on span "Close" at bounding box center [909, 506] width 33 height 15
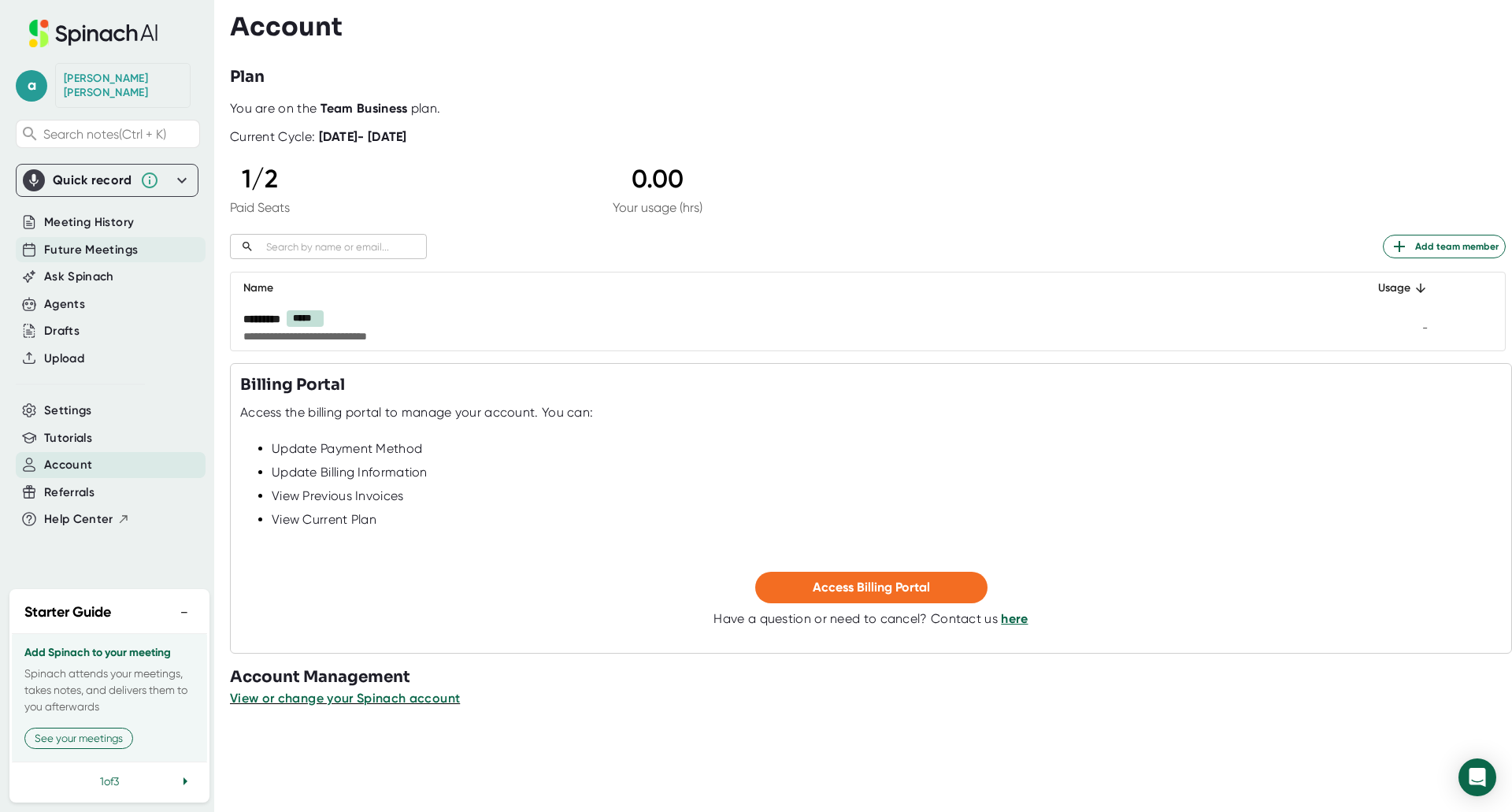
click at [87, 241] on span "Future Meetings" at bounding box center [91, 250] width 94 height 18
